Goal: Task Accomplishment & Management: Manage account settings

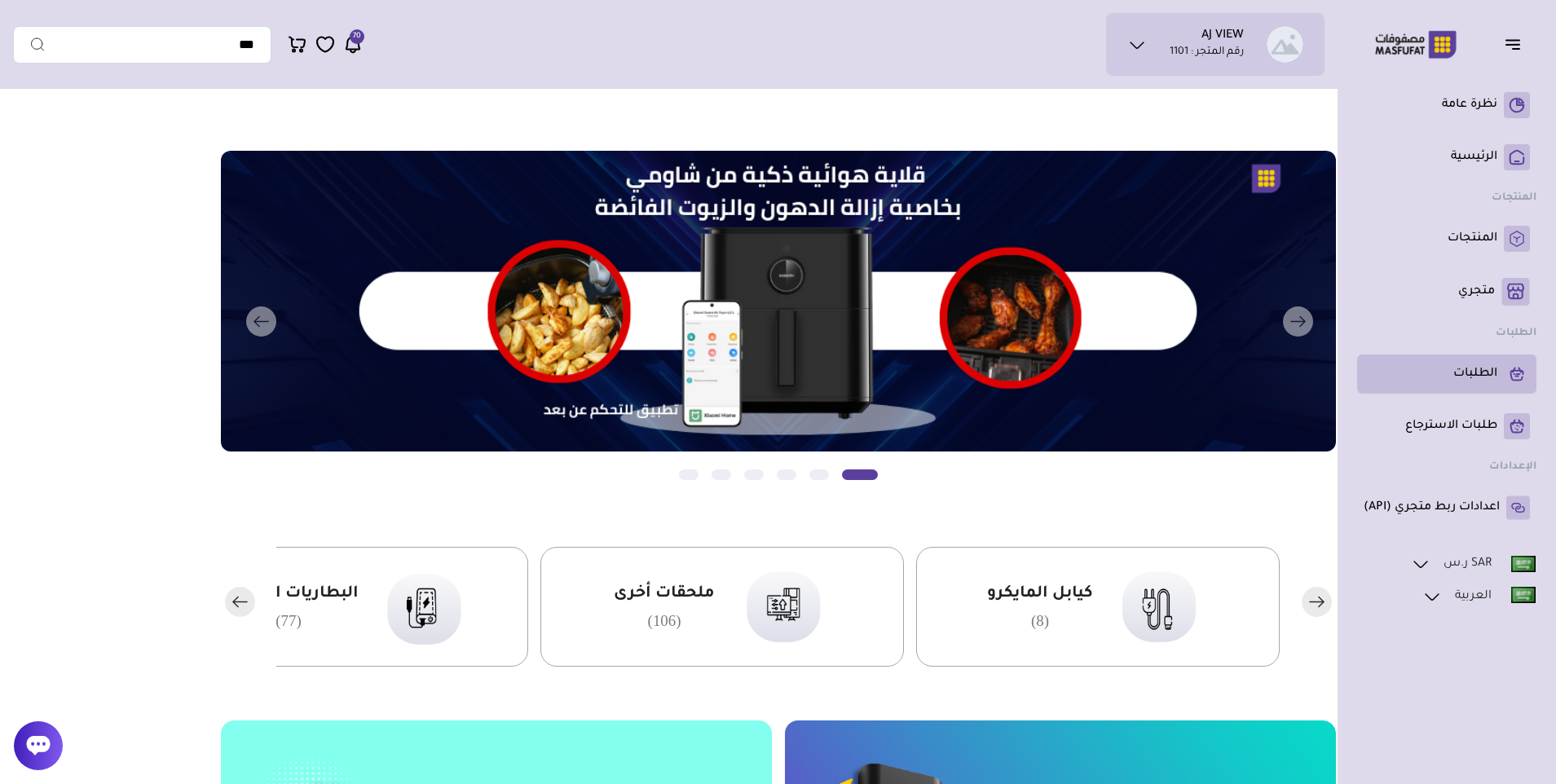
click at [1475, 382] on p "الطلبات" at bounding box center [1476, 374] width 44 height 16
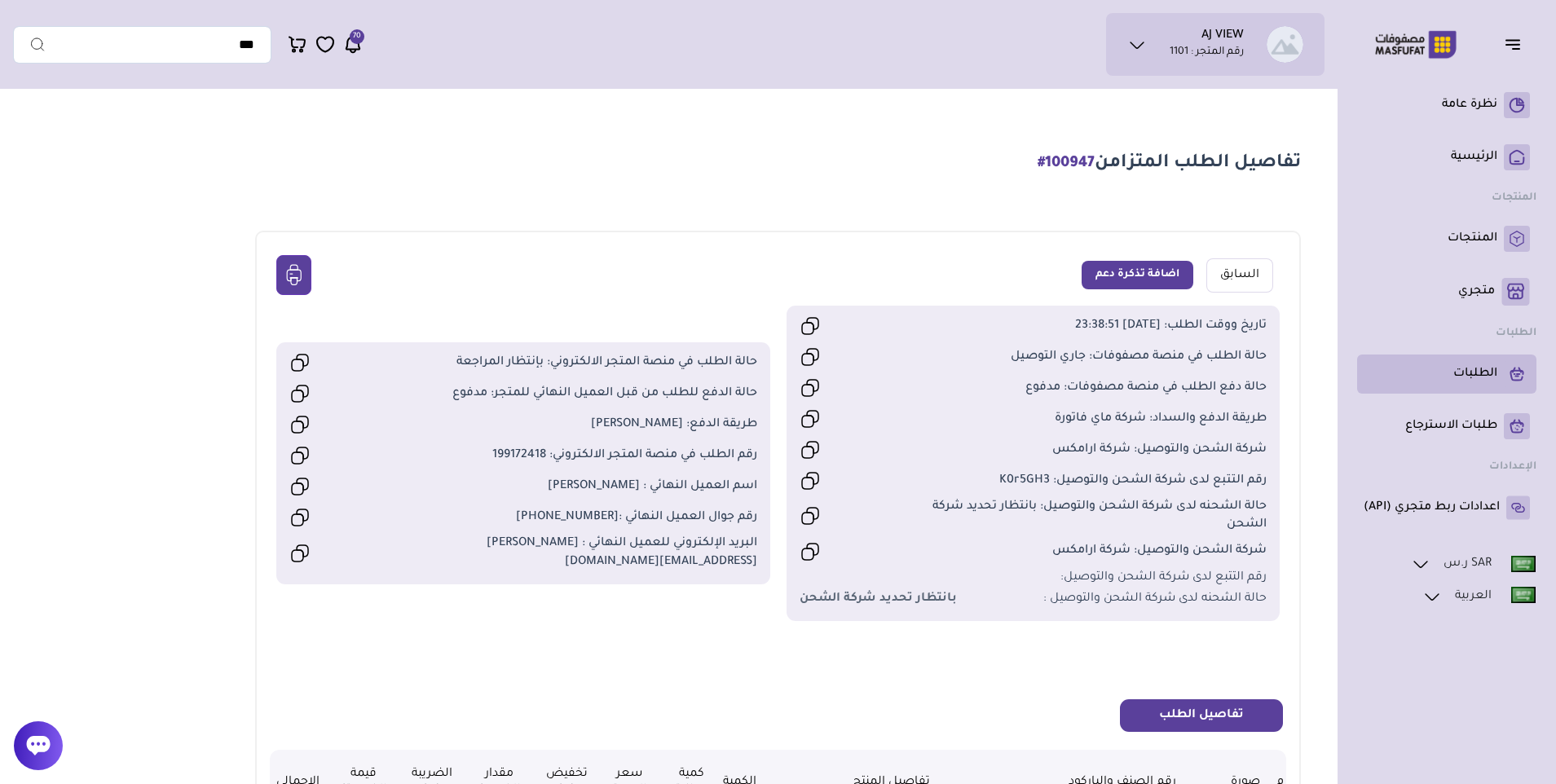
click at [1473, 375] on p "الطلبات" at bounding box center [1476, 374] width 44 height 16
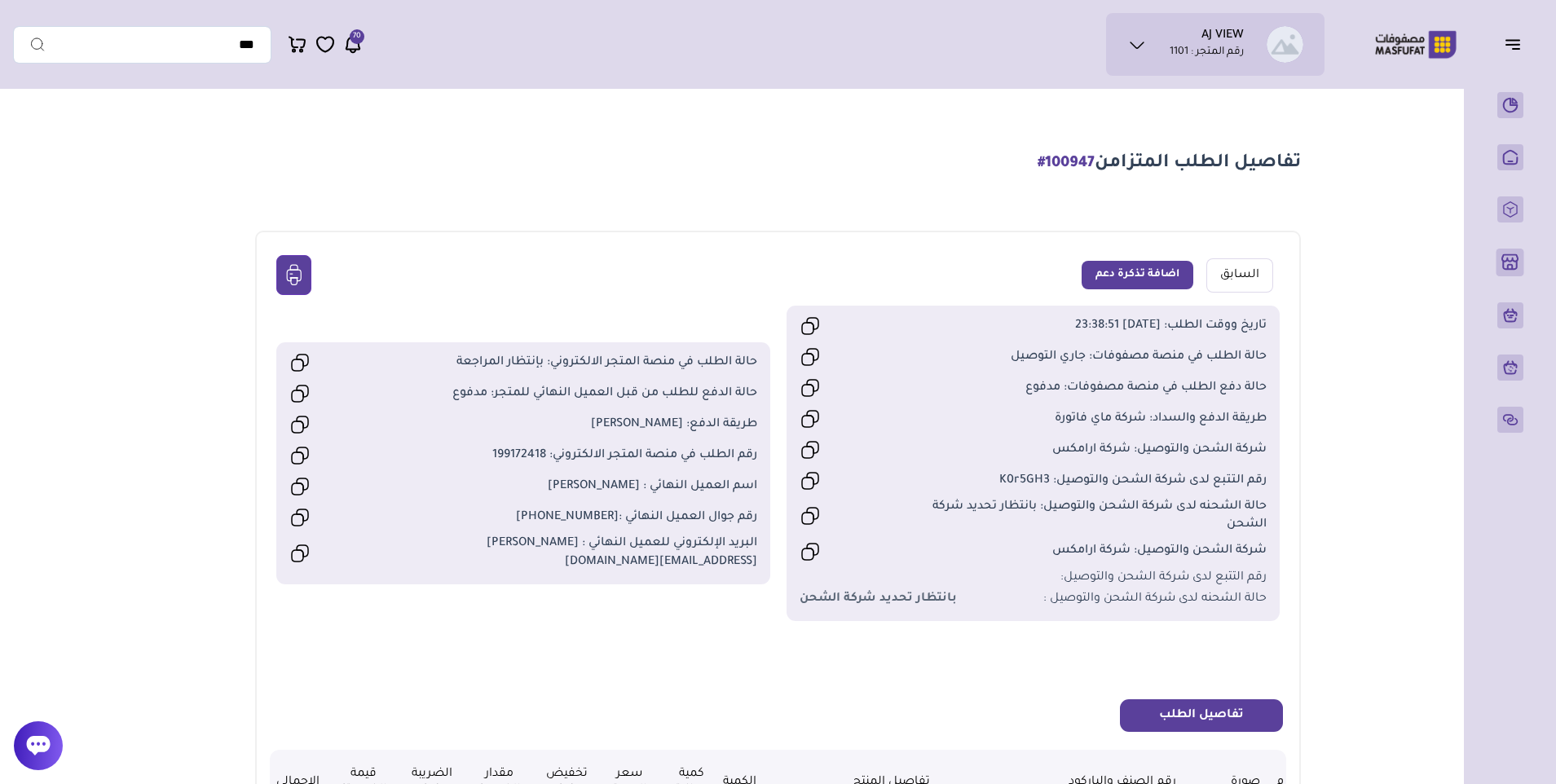
scroll to position [107, 0]
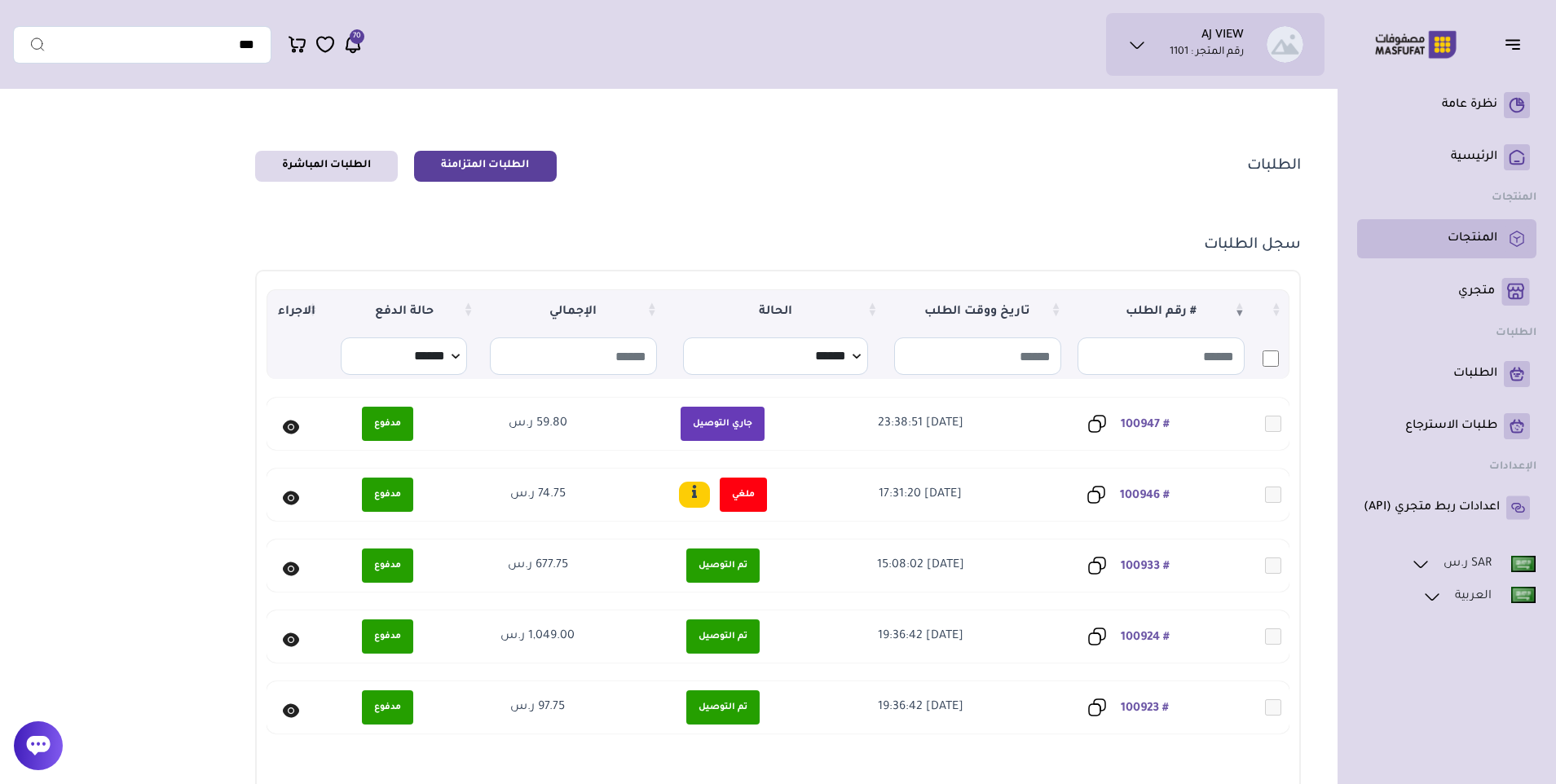
click at [1483, 238] on p "المنتجات" at bounding box center [1473, 238] width 50 height 16
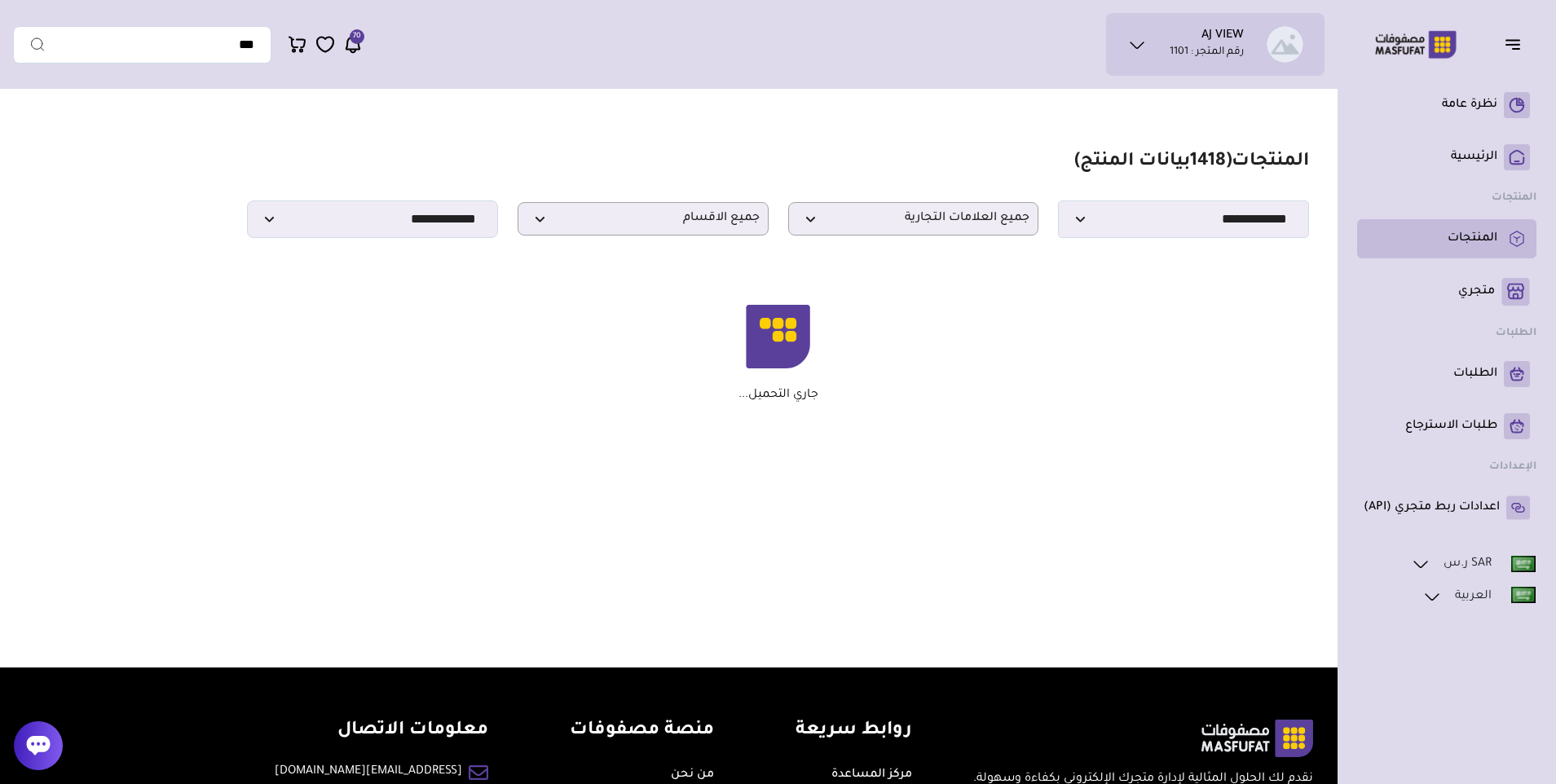
click at [1466, 235] on p "المنتجات" at bounding box center [1473, 238] width 50 height 16
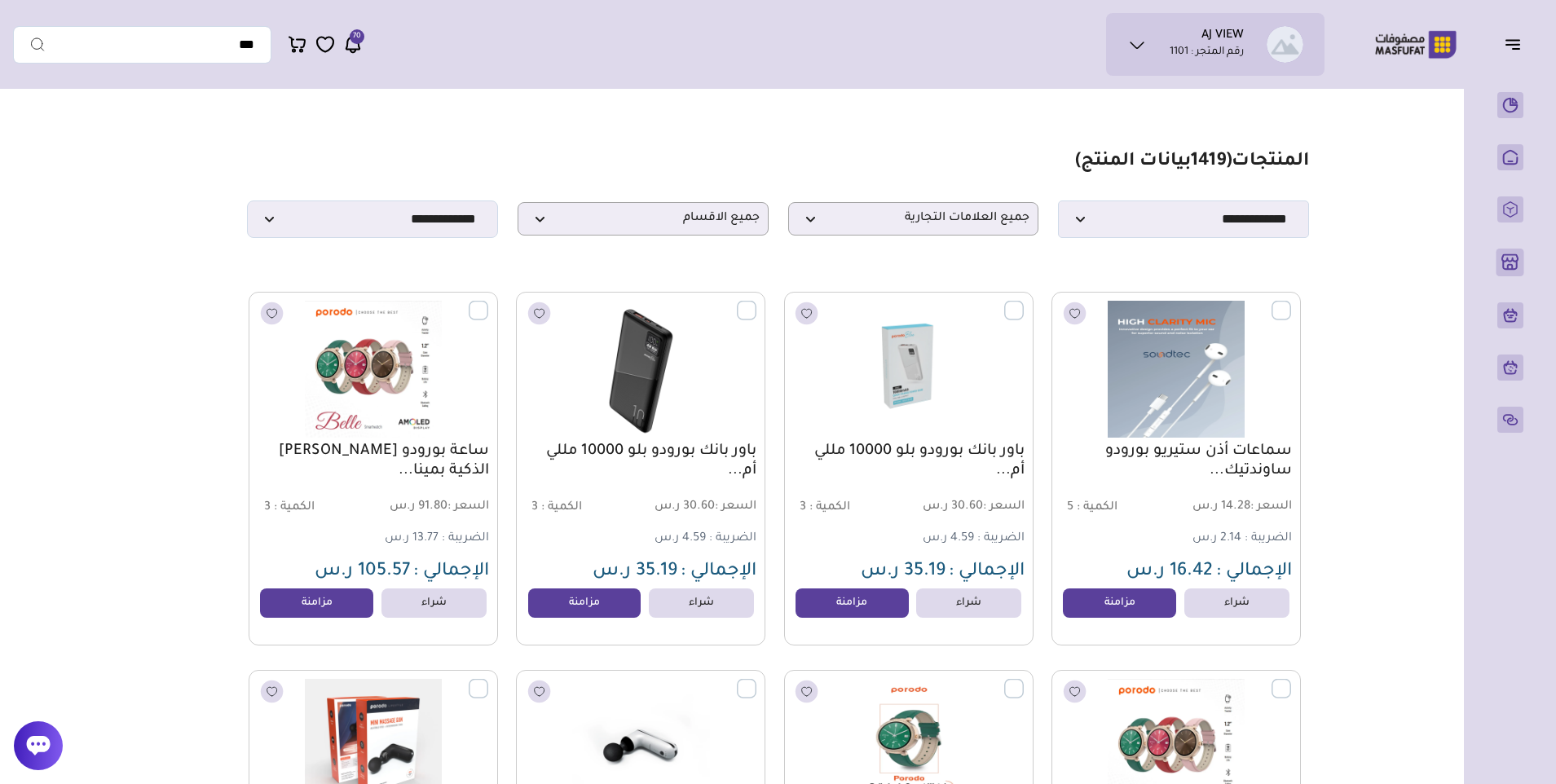
click at [354, 44] on span "70" at bounding box center [356, 37] width 8 height 15
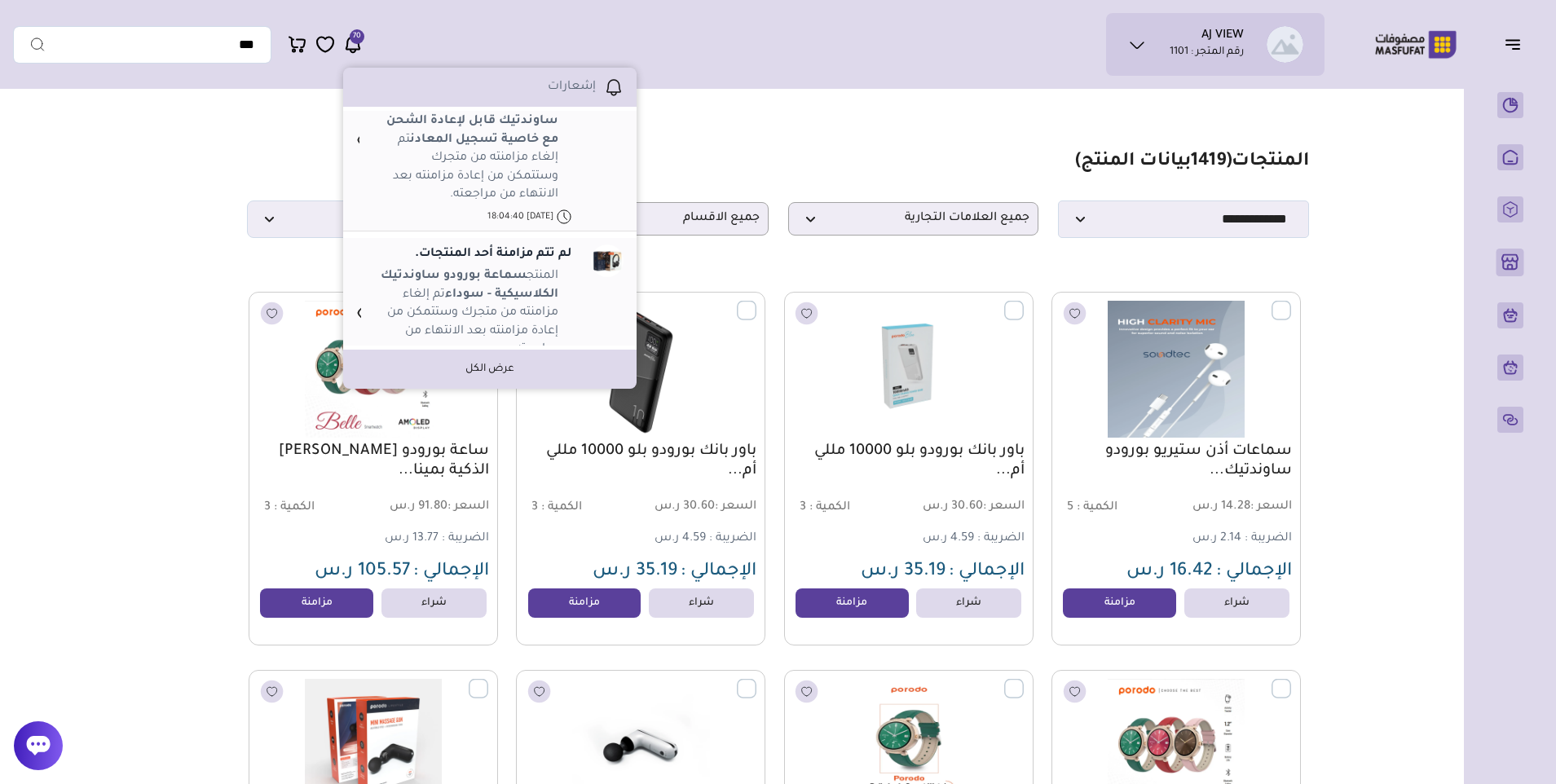
scroll to position [978, 0]
click at [1025, 165] on section "**********" at bounding box center [778, 195] width 1061 height 87
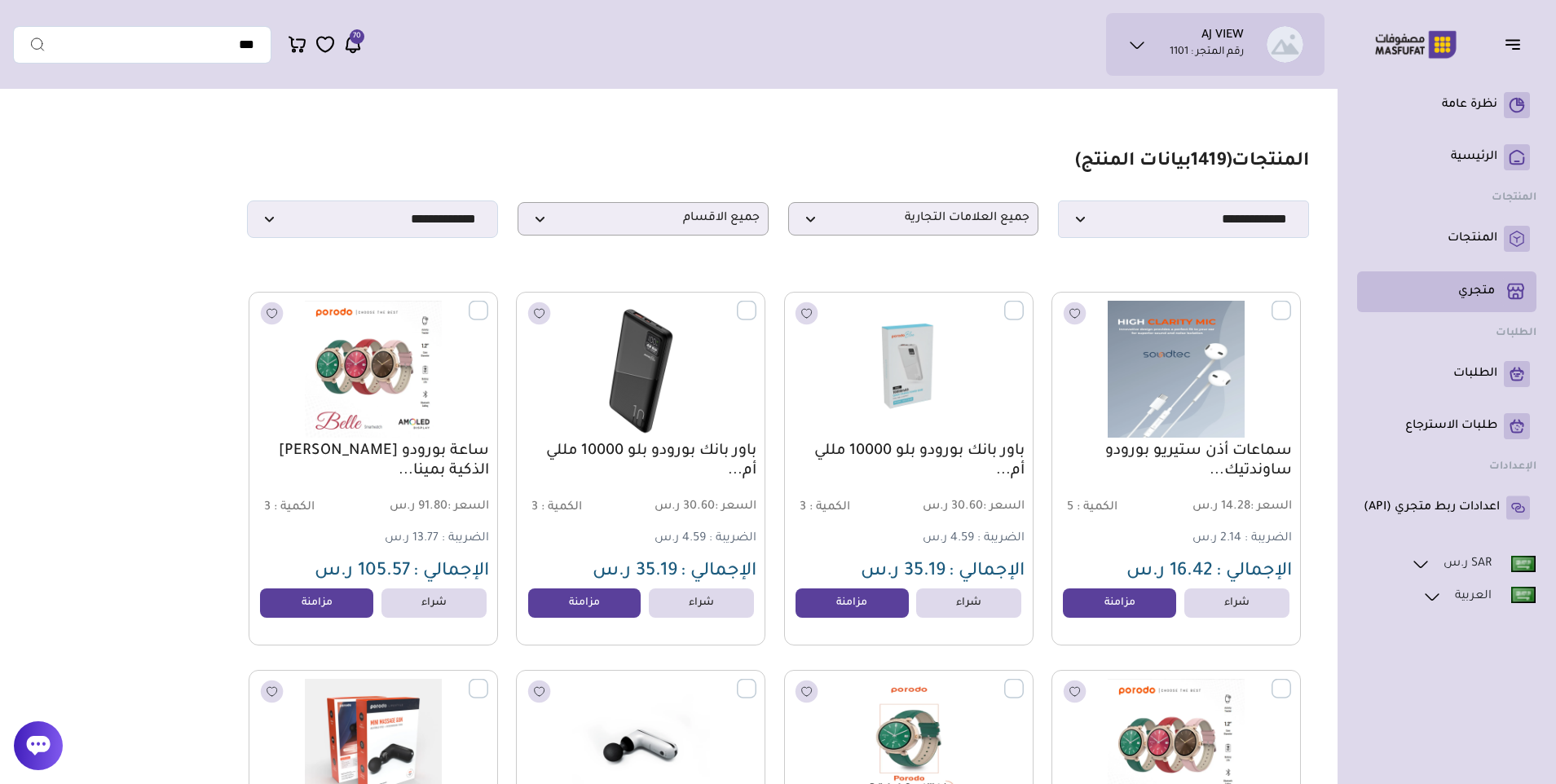
click at [1469, 287] on p "متجري ( 0 )" at bounding box center [1477, 292] width 37 height 16
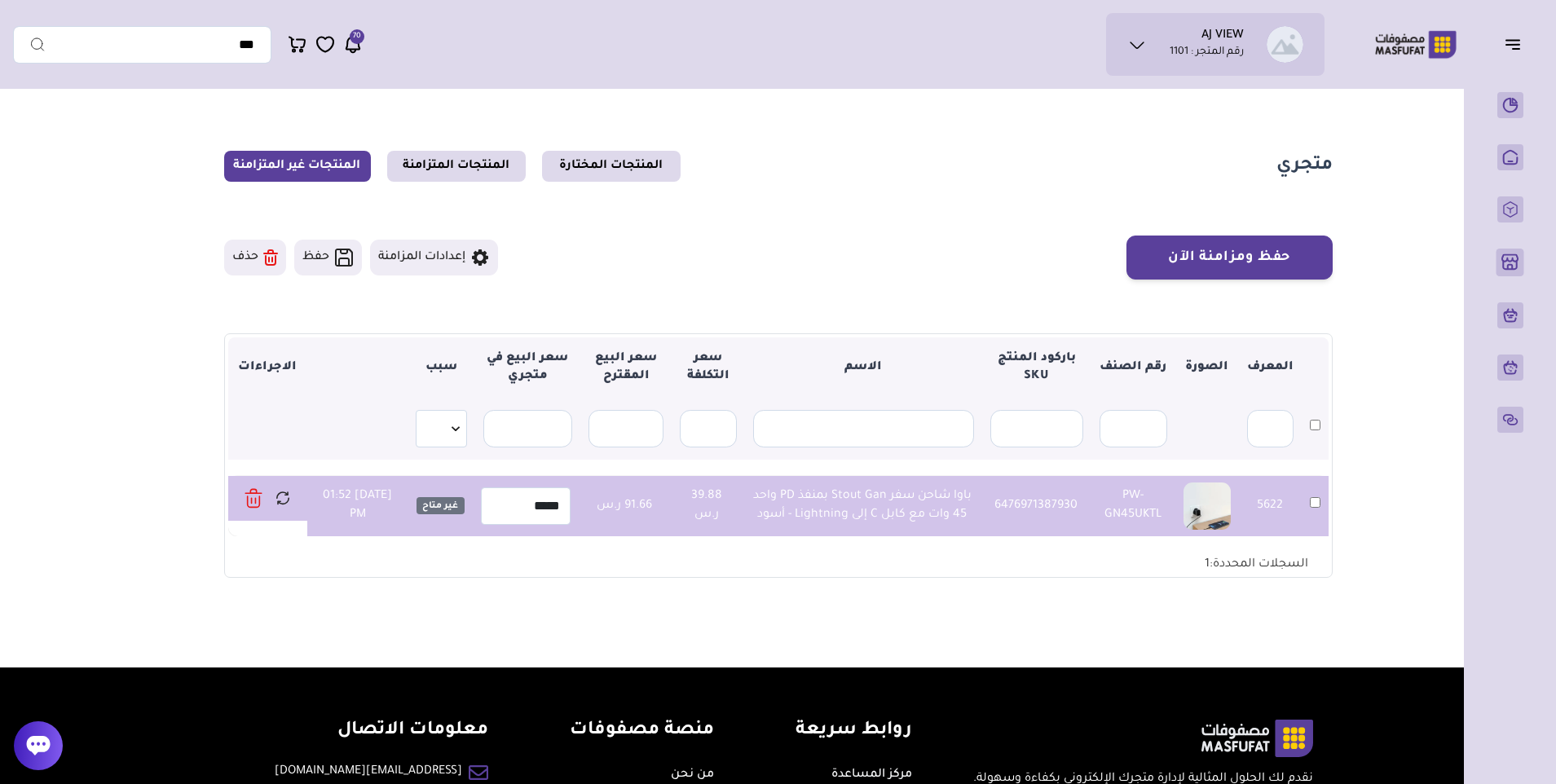
click at [258, 498] on icon at bounding box center [253, 498] width 18 height 24
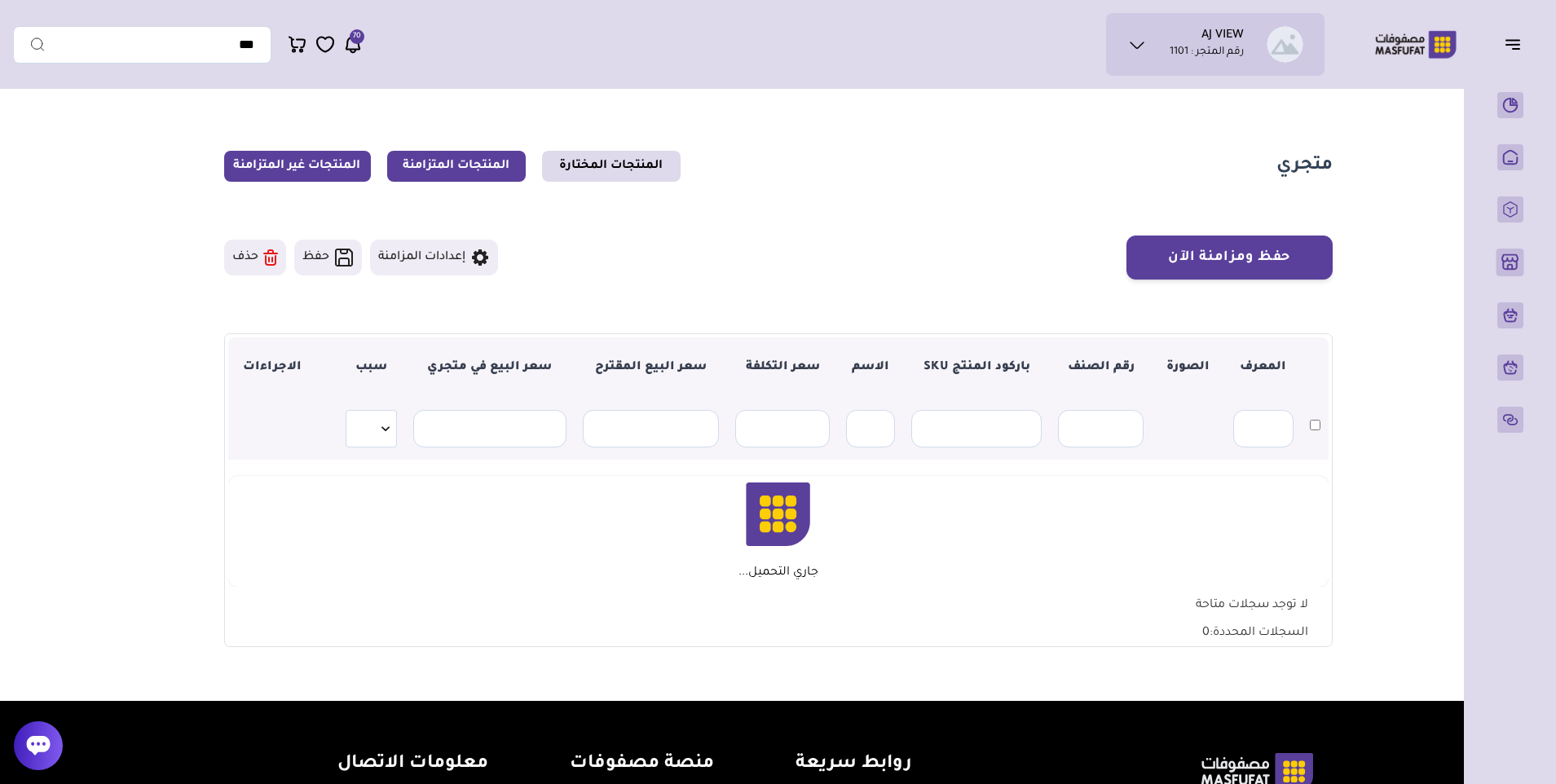
click at [457, 164] on link "المنتجات المتزامنة" at bounding box center [457, 166] width 139 height 31
